Goal: Task Accomplishment & Management: Use online tool/utility

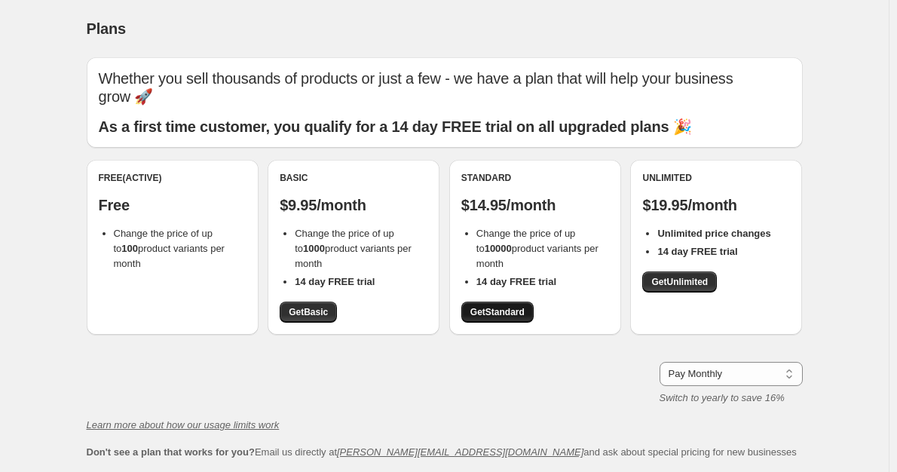
click at [473, 310] on link "Get Standard" at bounding box center [497, 311] width 72 height 21
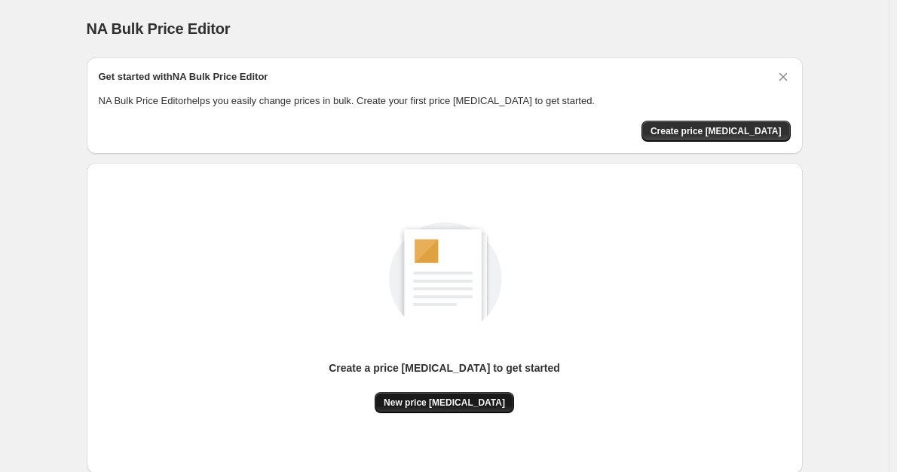
click at [450, 396] on span "New price [MEDICAL_DATA]" at bounding box center [444, 402] width 121 height 12
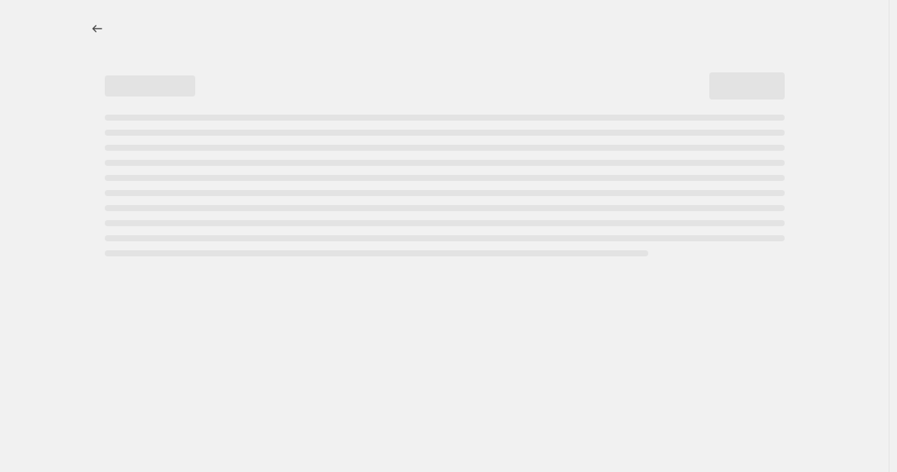
select select "percentage"
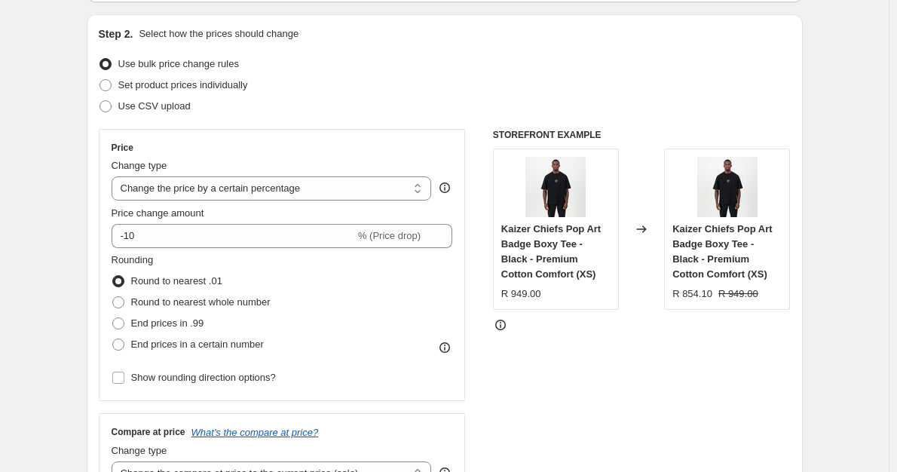
scroll to position [151, 0]
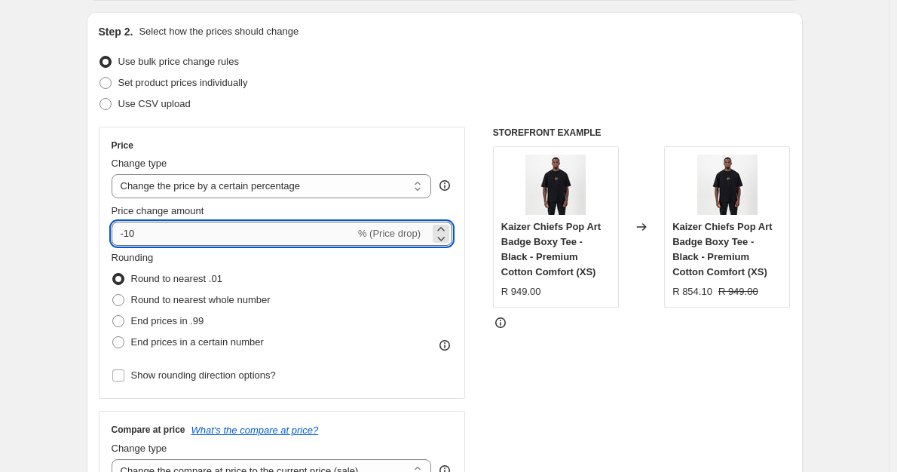
click at [210, 231] on input "-10" at bounding box center [233, 234] width 243 height 24
type input "-1"
type input "-75"
click at [344, 267] on div "Rounding Round to nearest .01 Round to nearest whole number End prices in .99 E…" at bounding box center [282, 301] width 341 height 102
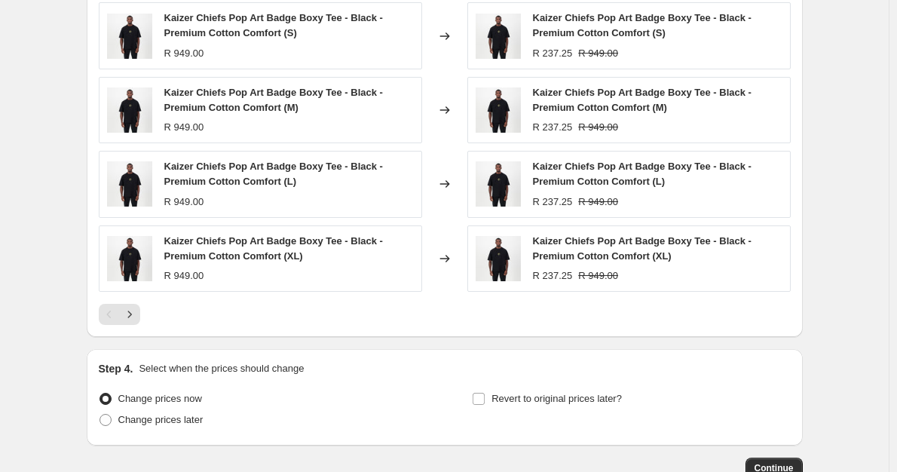
scroll to position [1060, 0]
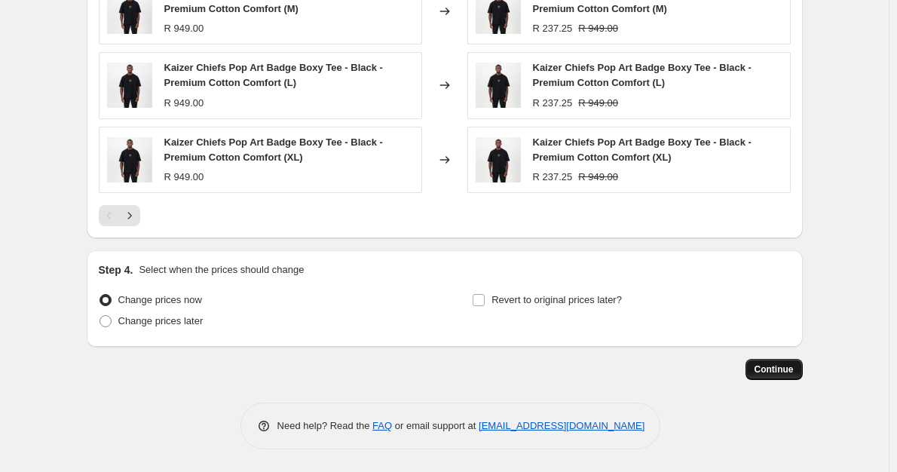
click at [761, 363] on button "Continue" at bounding box center [773, 369] width 57 height 21
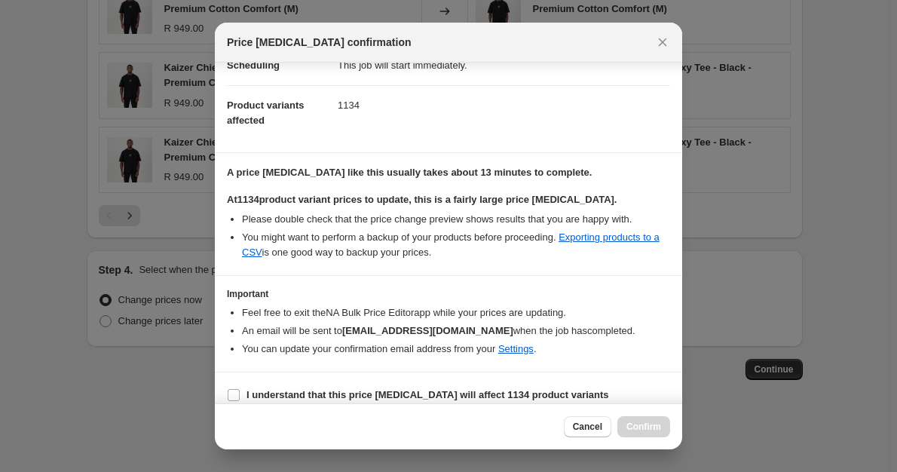
scroll to position [153, 0]
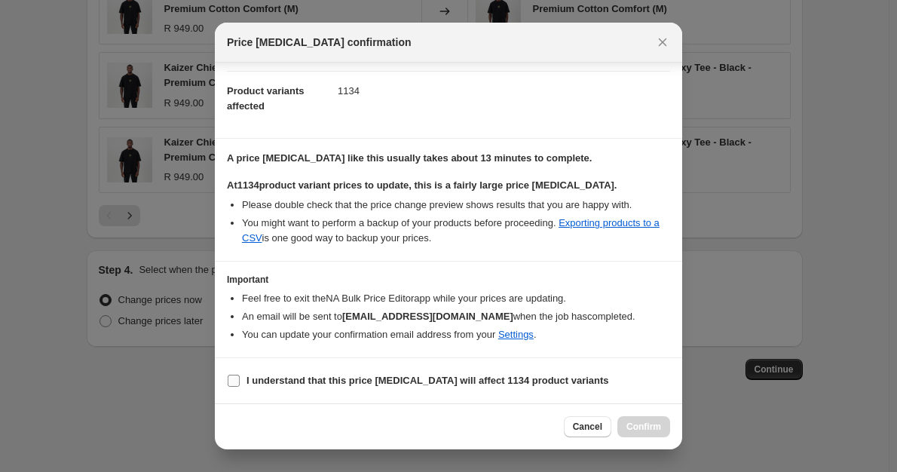
click at [244, 378] on label "I understand that this price [MEDICAL_DATA] will affect 1134 product variants" at bounding box center [418, 380] width 382 height 21
click at [240, 378] on input "I understand that this price [MEDICAL_DATA] will affect 1134 product variants" at bounding box center [234, 381] width 12 height 12
checkbox input "true"
click at [647, 427] on span "Confirm" at bounding box center [643, 427] width 35 height 12
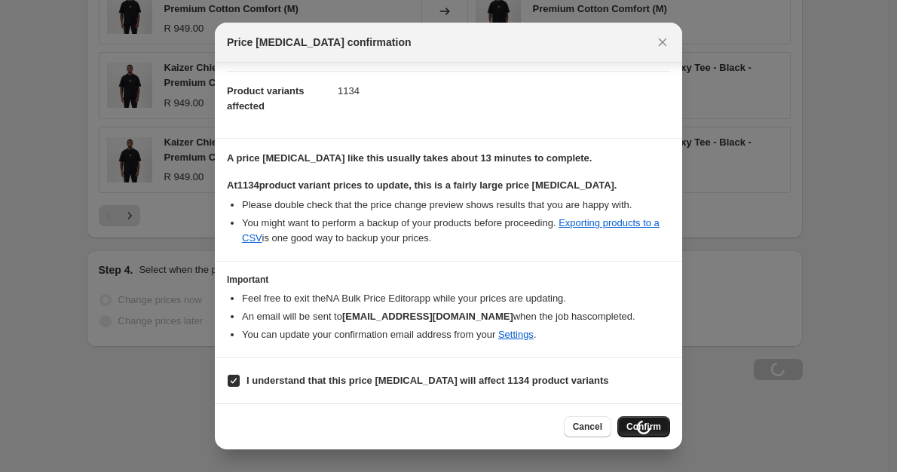
scroll to position [1060, 0]
